Goal: Task Accomplishment & Management: Manage account settings

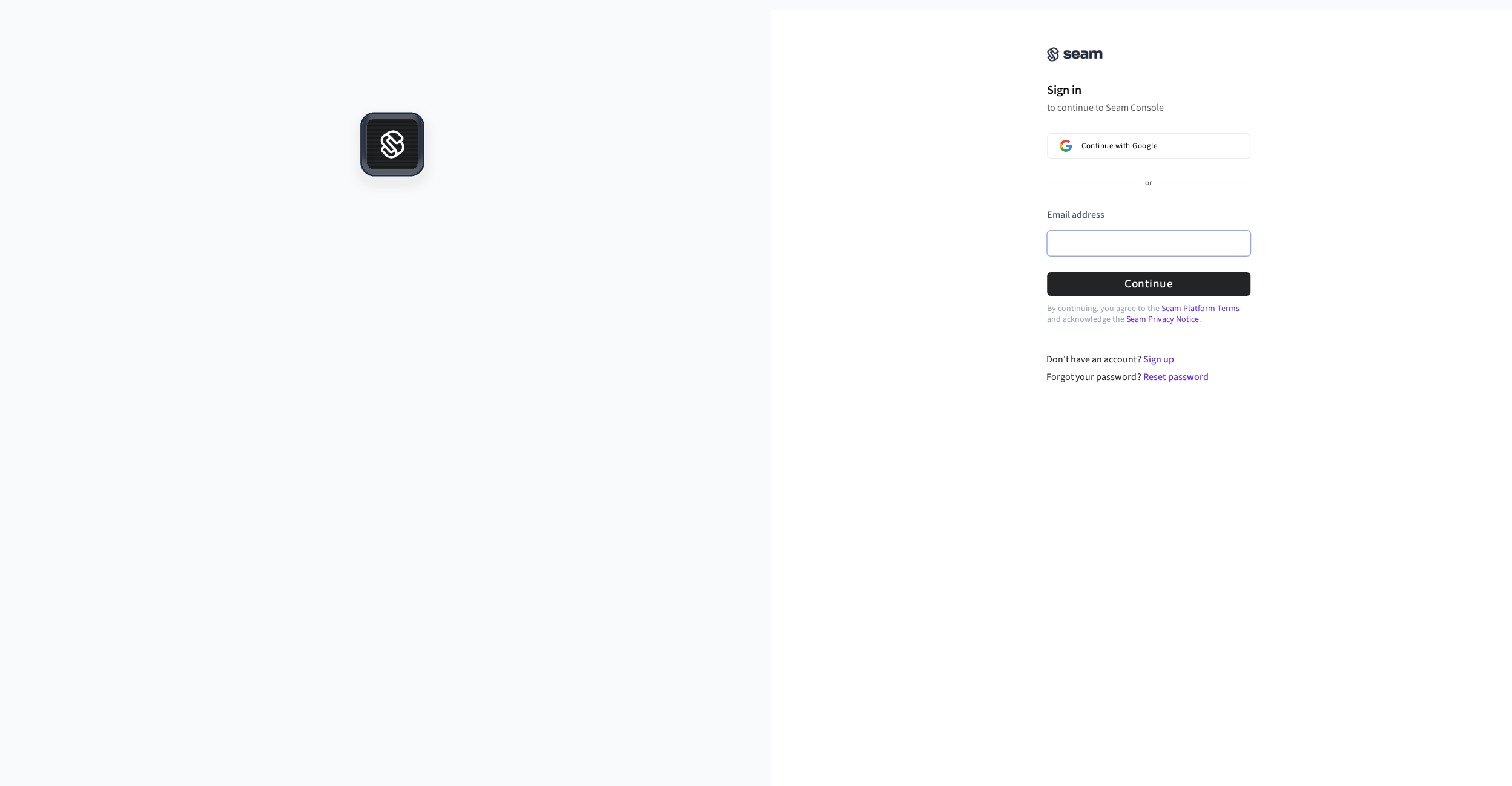
click at [1084, 240] on input "Email address" at bounding box center [1149, 243] width 204 height 25
type input "**********"
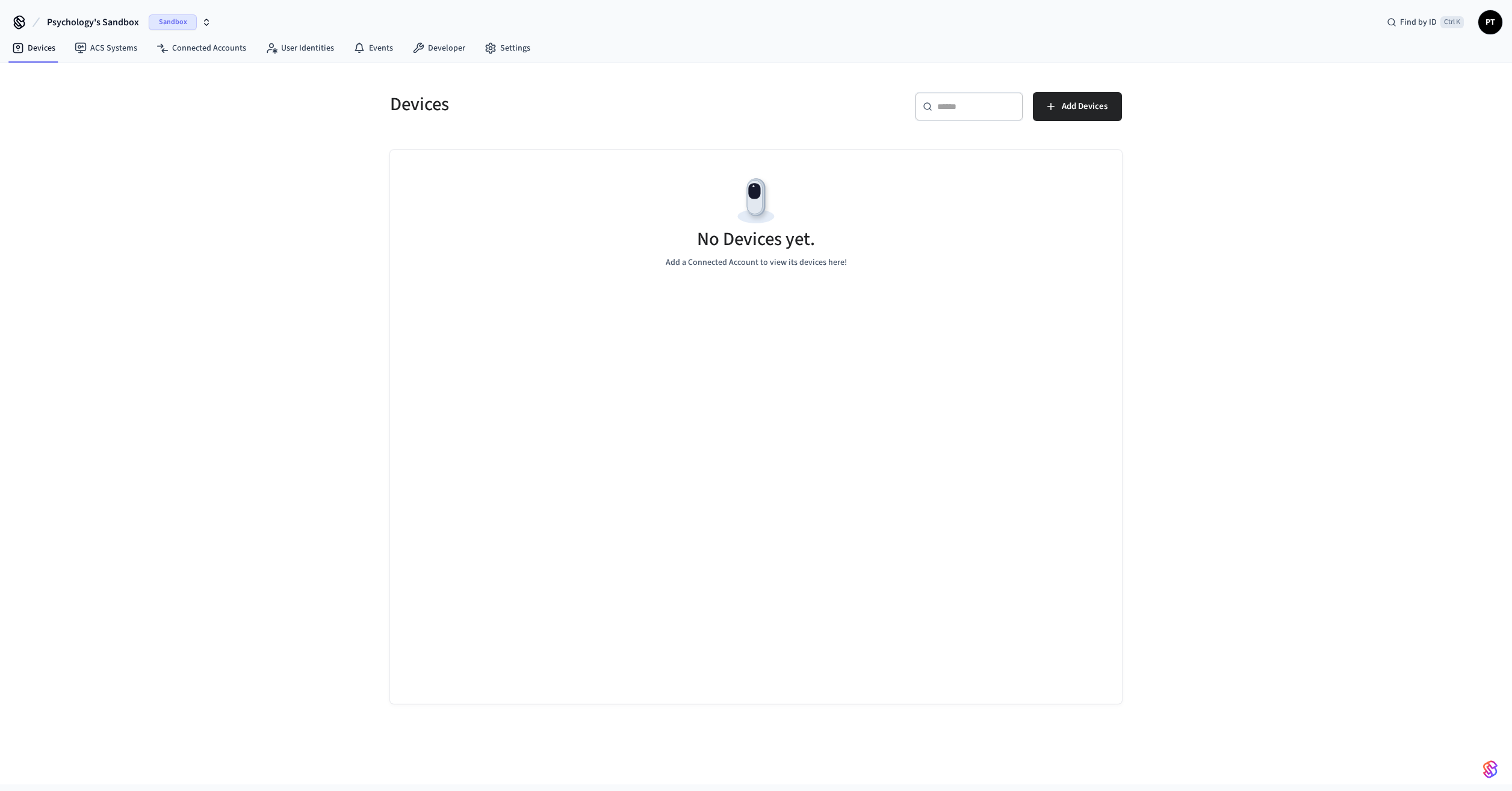
click at [205, 20] on icon "button" at bounding box center [207, 20] width 4 height 2
click at [118, 76] on div "Live Key Lock Production" at bounding box center [124, 77] width 165 height 16
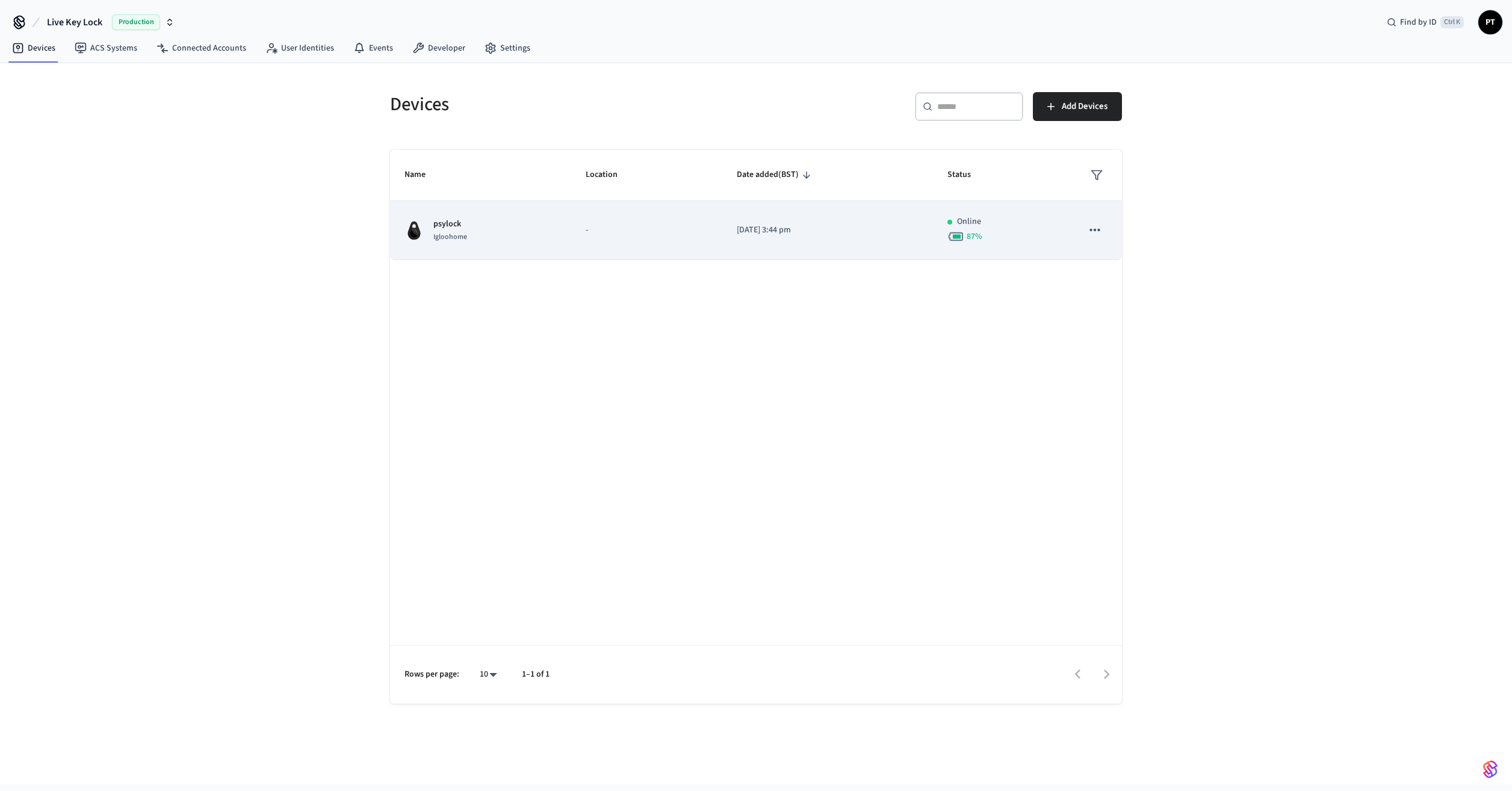
click at [634, 241] on td "-" at bounding box center [647, 231] width 151 height 59
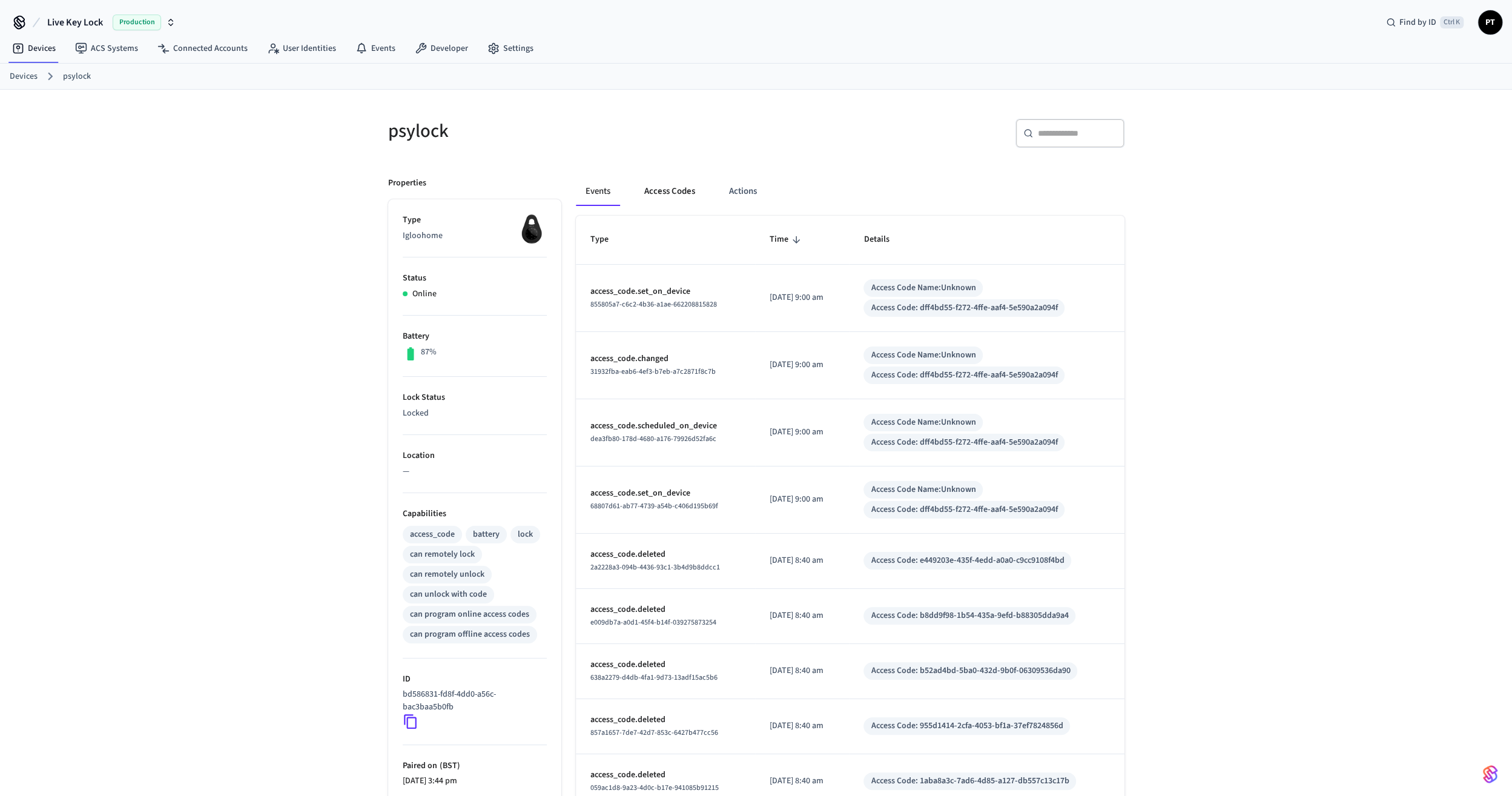
click at [663, 194] on button "Access Codes" at bounding box center [669, 192] width 70 height 29
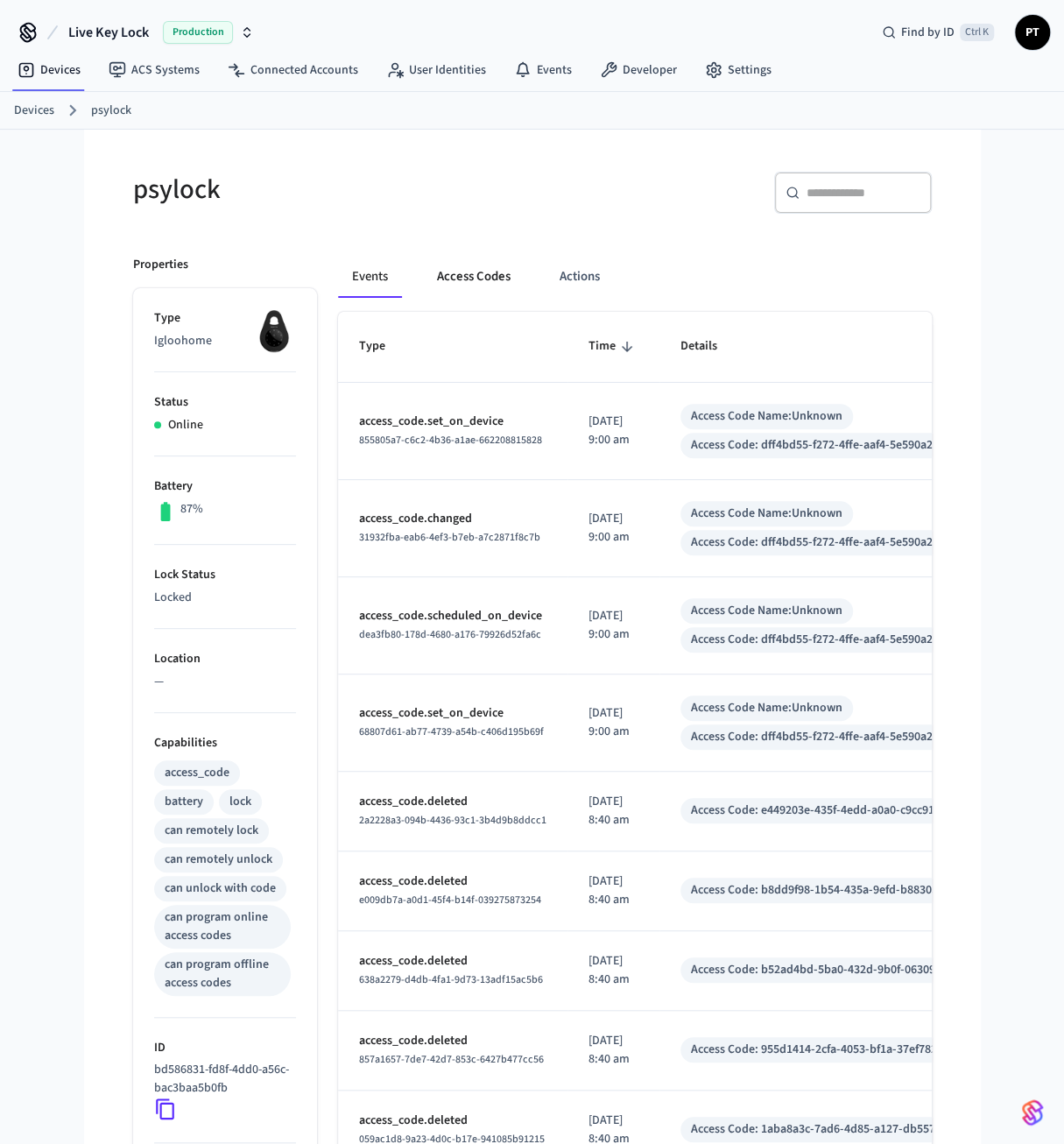
click at [466, 272] on button "Access Codes" at bounding box center [474, 277] width 101 height 42
